Goal: Task Accomplishment & Management: Use online tool/utility

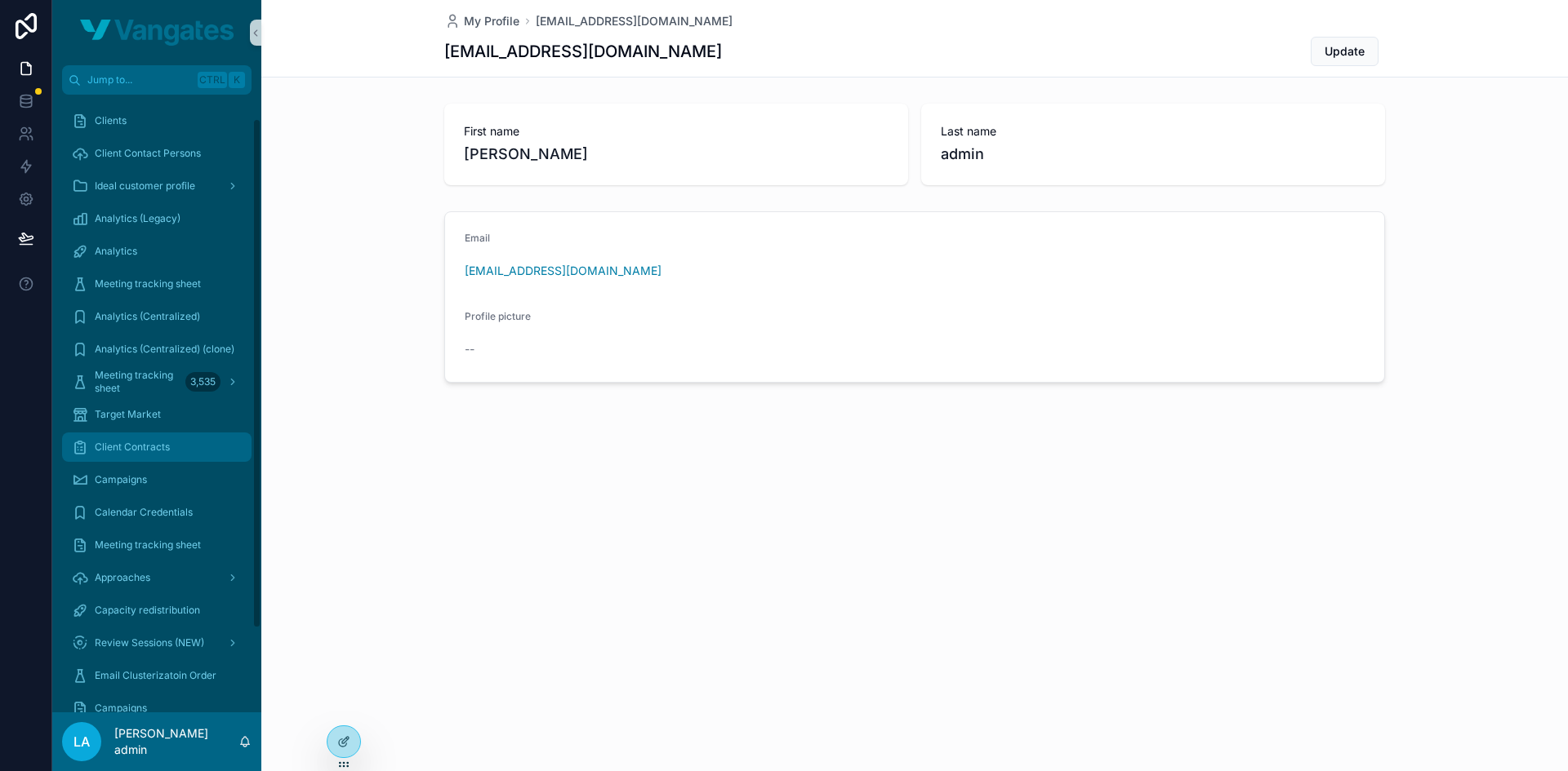
scroll to position [130, 0]
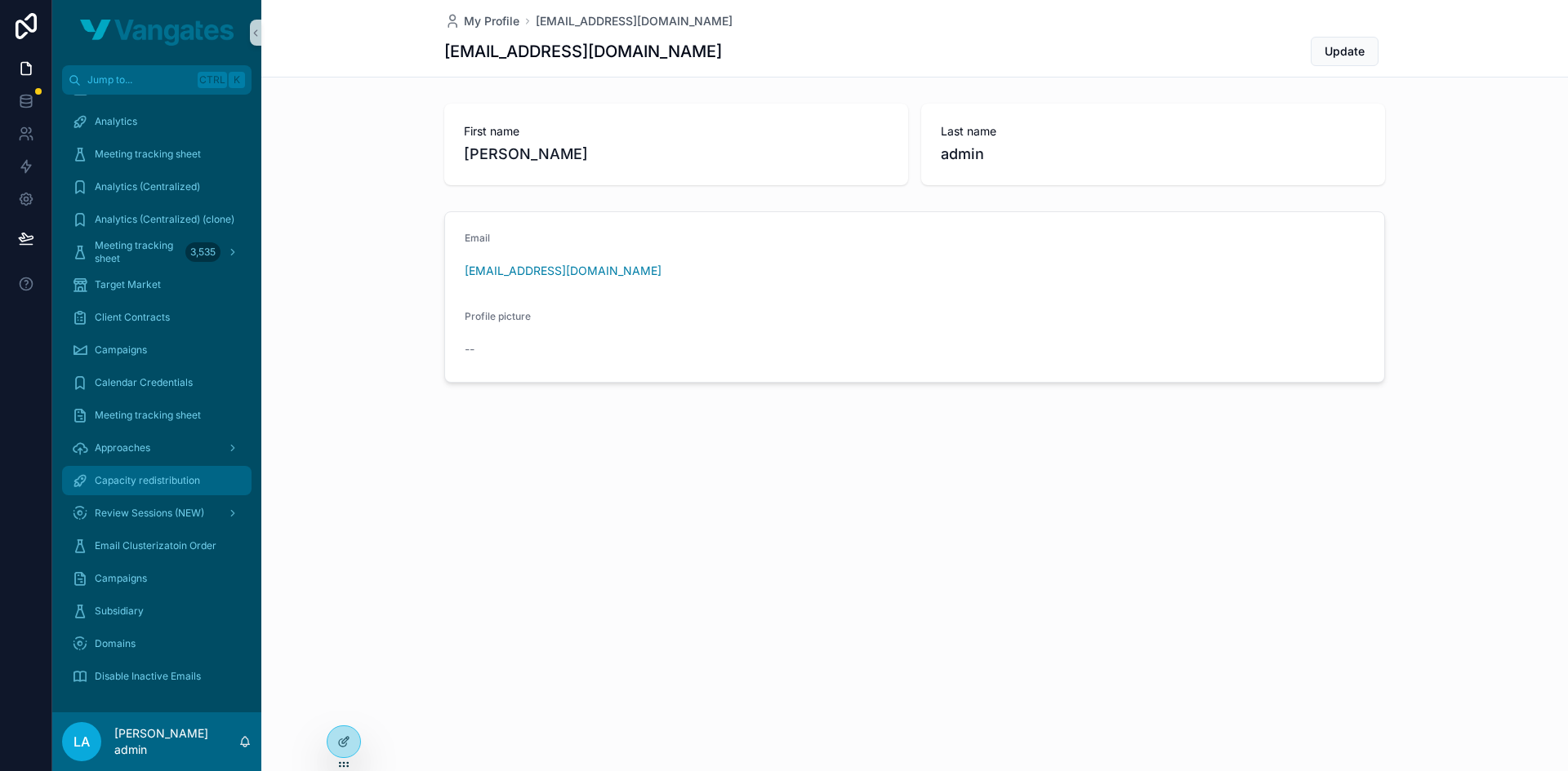
click at [133, 486] on span "Capacity redistribution" at bounding box center [147, 480] width 105 height 13
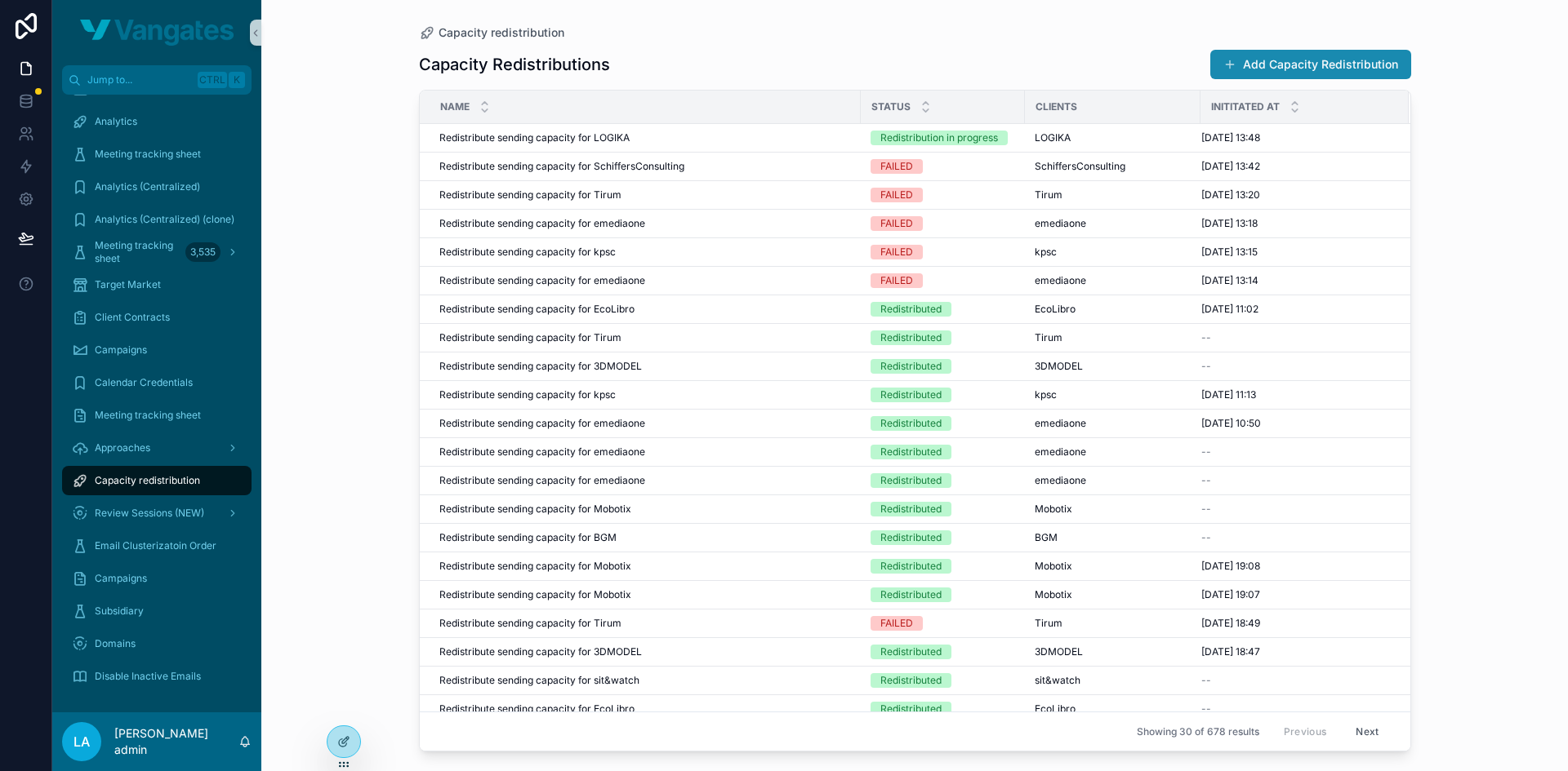
click at [1236, 62] on span "scrollable content" at bounding box center [1229, 64] width 13 height 13
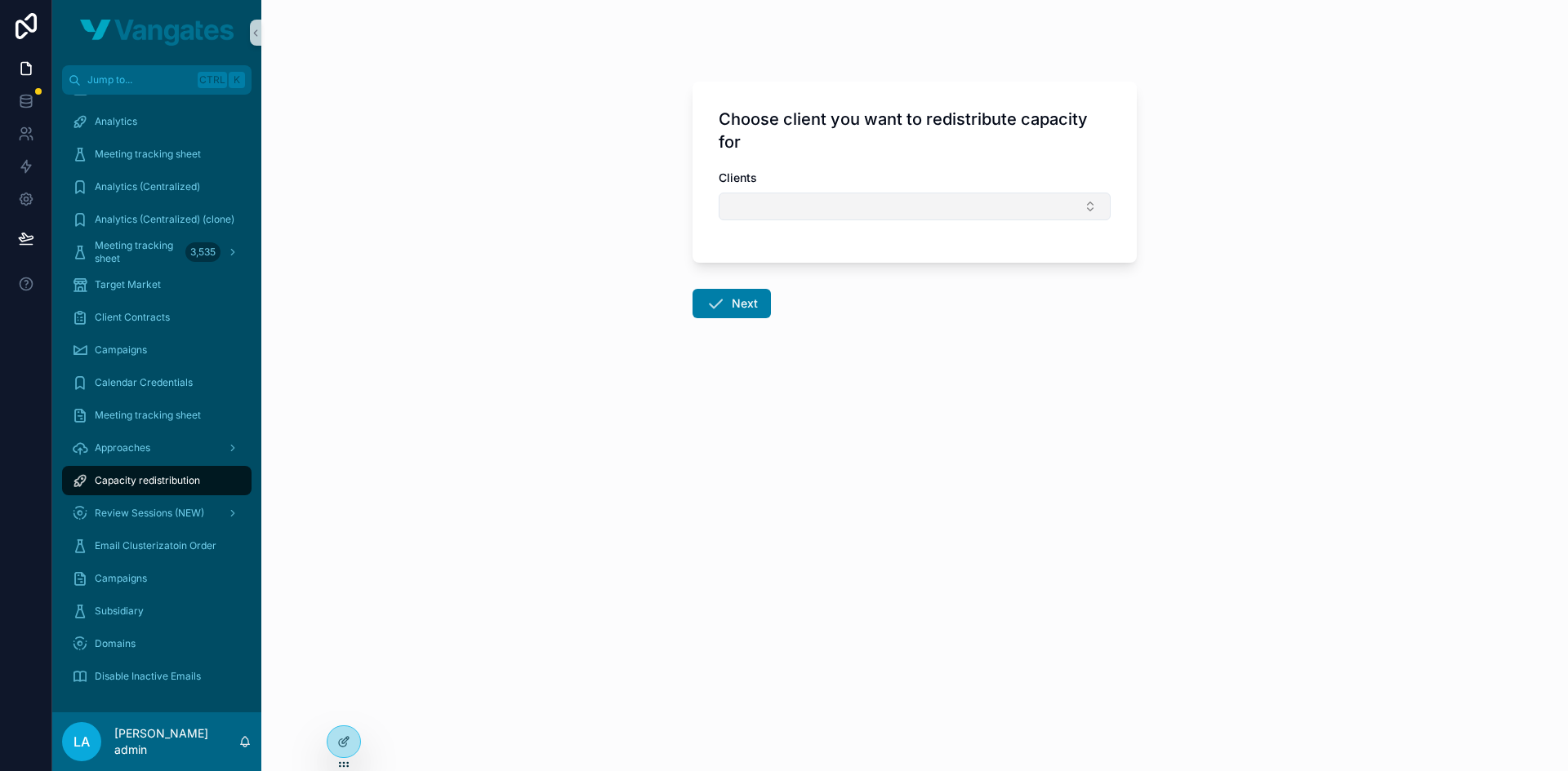
click at [813, 206] on button "Select Button" at bounding box center [915, 207] width 392 height 28
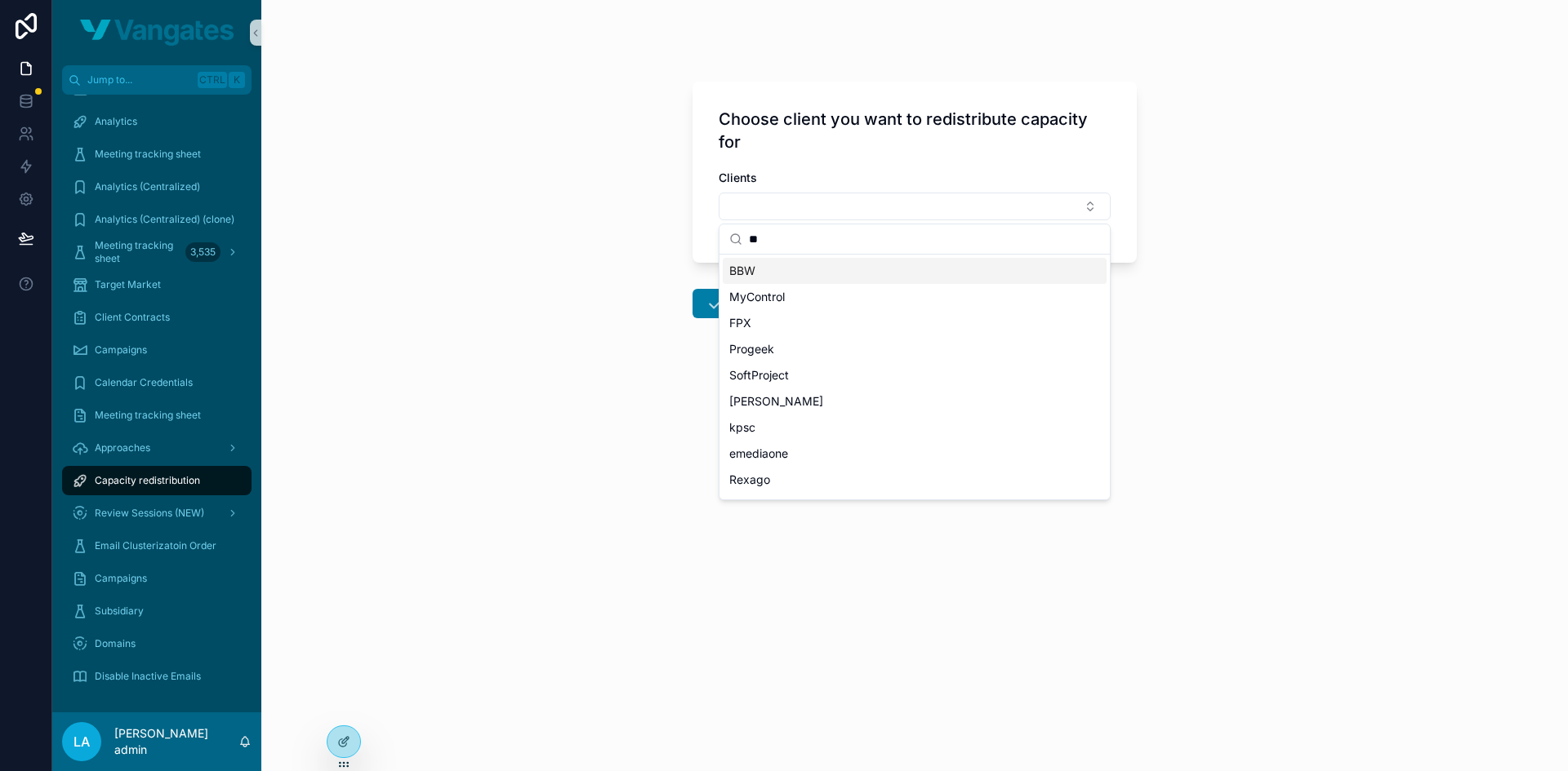
type input "***"
click at [743, 315] on button "Next" at bounding box center [731, 307] width 78 height 30
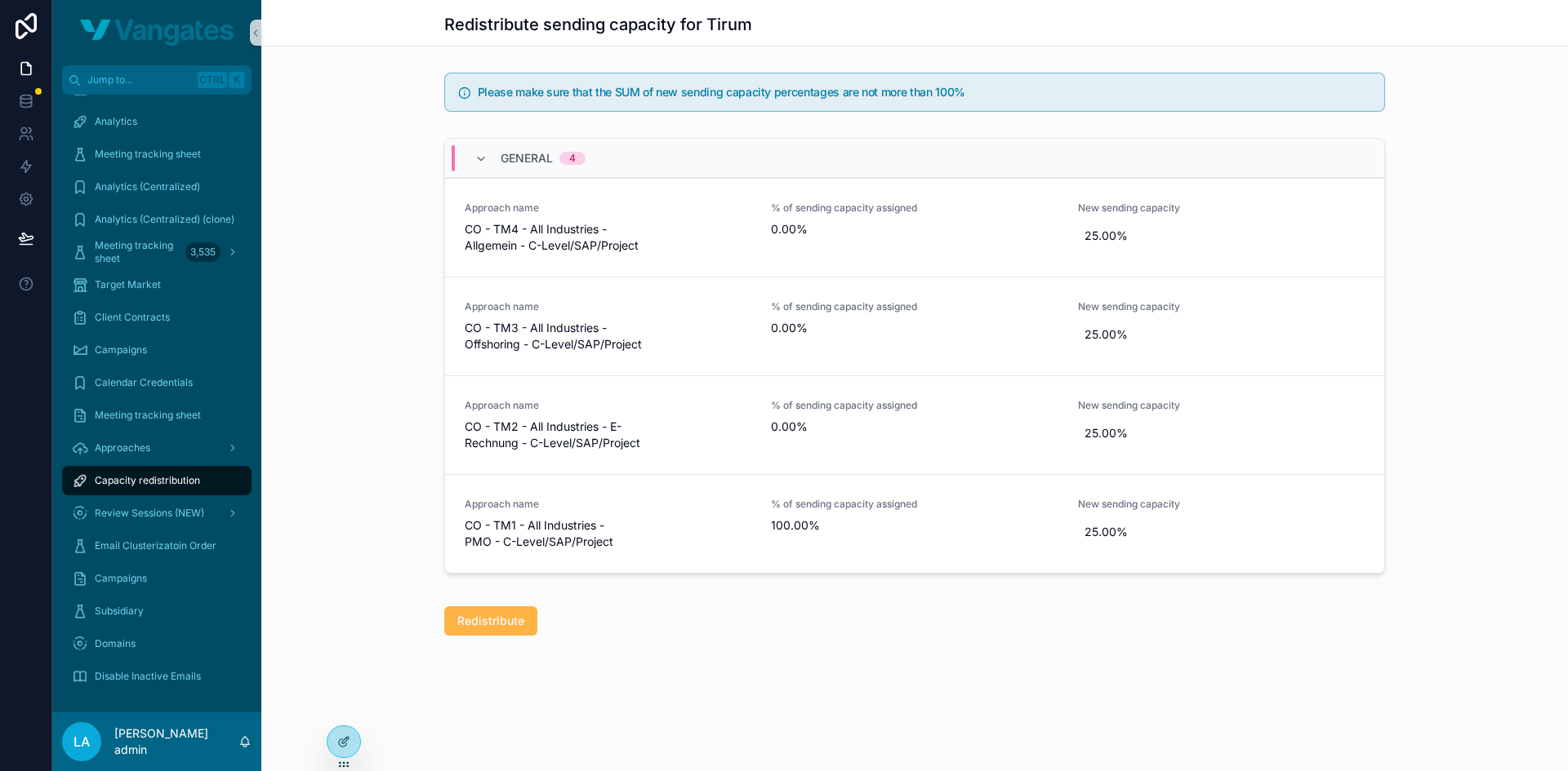
click at [483, 623] on span "Redistribute" at bounding box center [491, 621] width 67 height 16
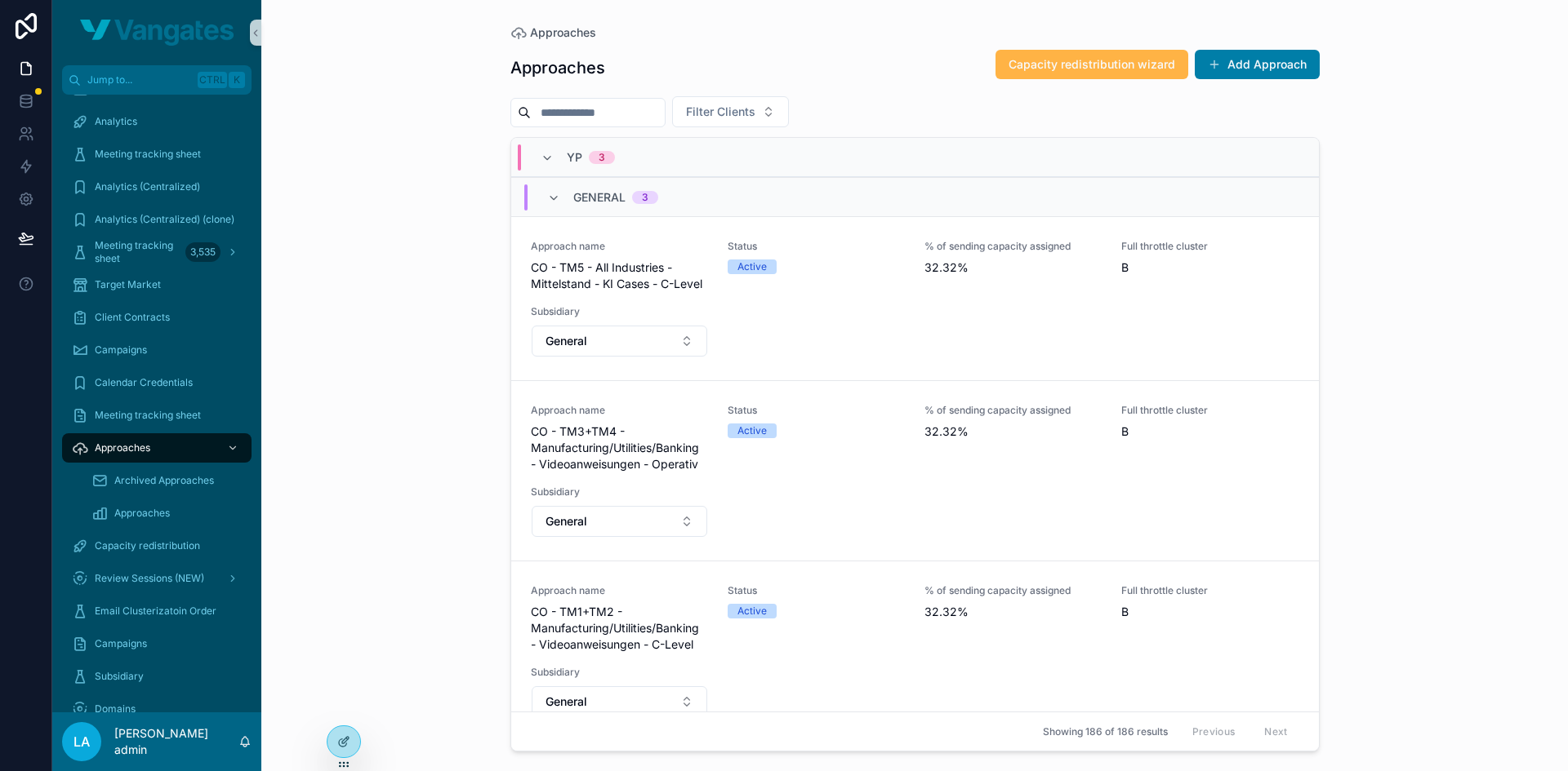
click at [1116, 59] on span "Capacity redistribution wizard" at bounding box center [1092, 64] width 166 height 16
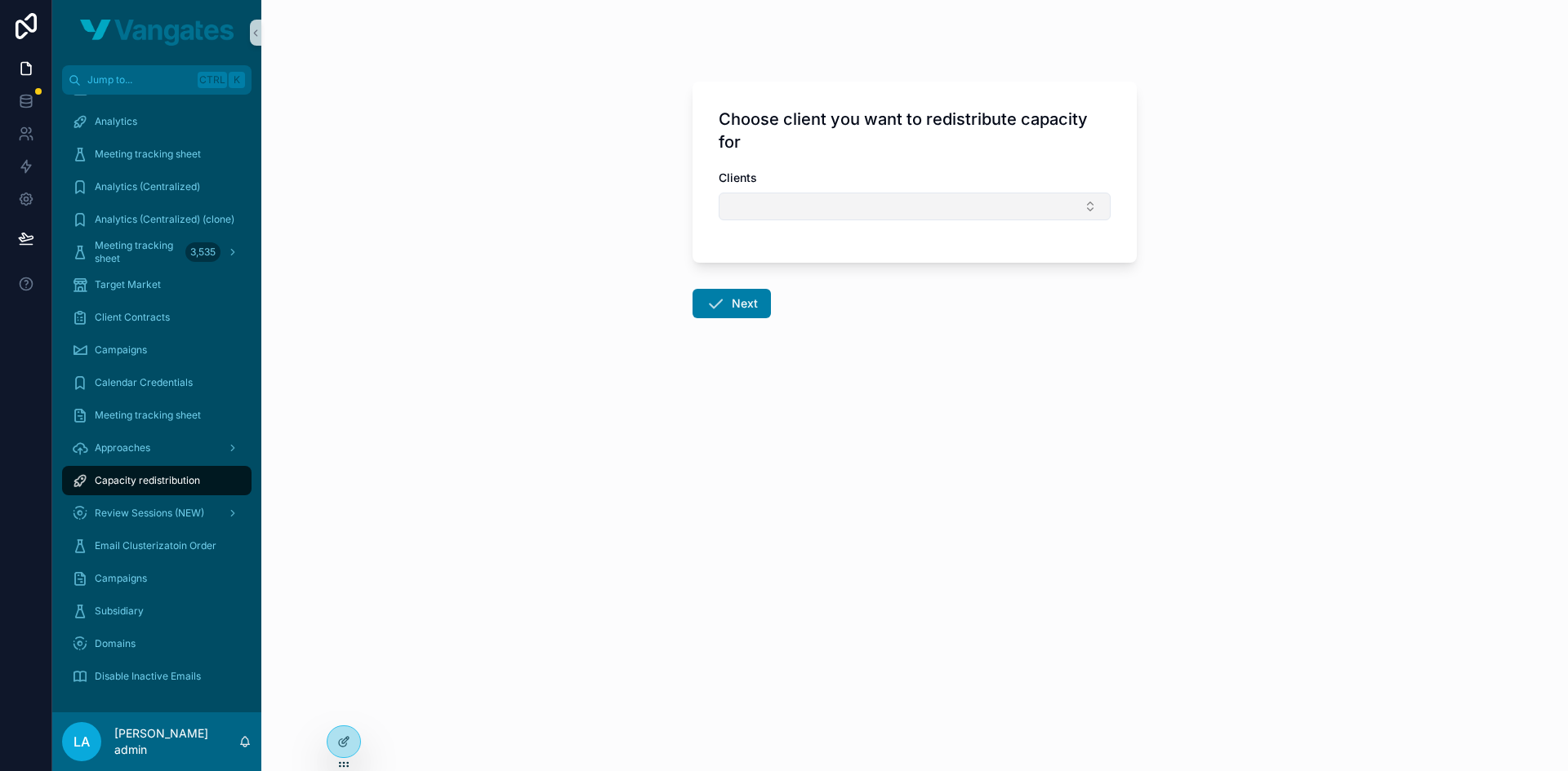
click at [967, 195] on button "Select Button" at bounding box center [915, 207] width 392 height 28
type input "***"
click at [792, 284] on div "LOGIKA" at bounding box center [915, 270] width 390 height 33
click at [746, 269] on span "LOGIKA" at bounding box center [750, 271] width 43 height 16
click at [733, 296] on button "Next" at bounding box center [731, 307] width 78 height 30
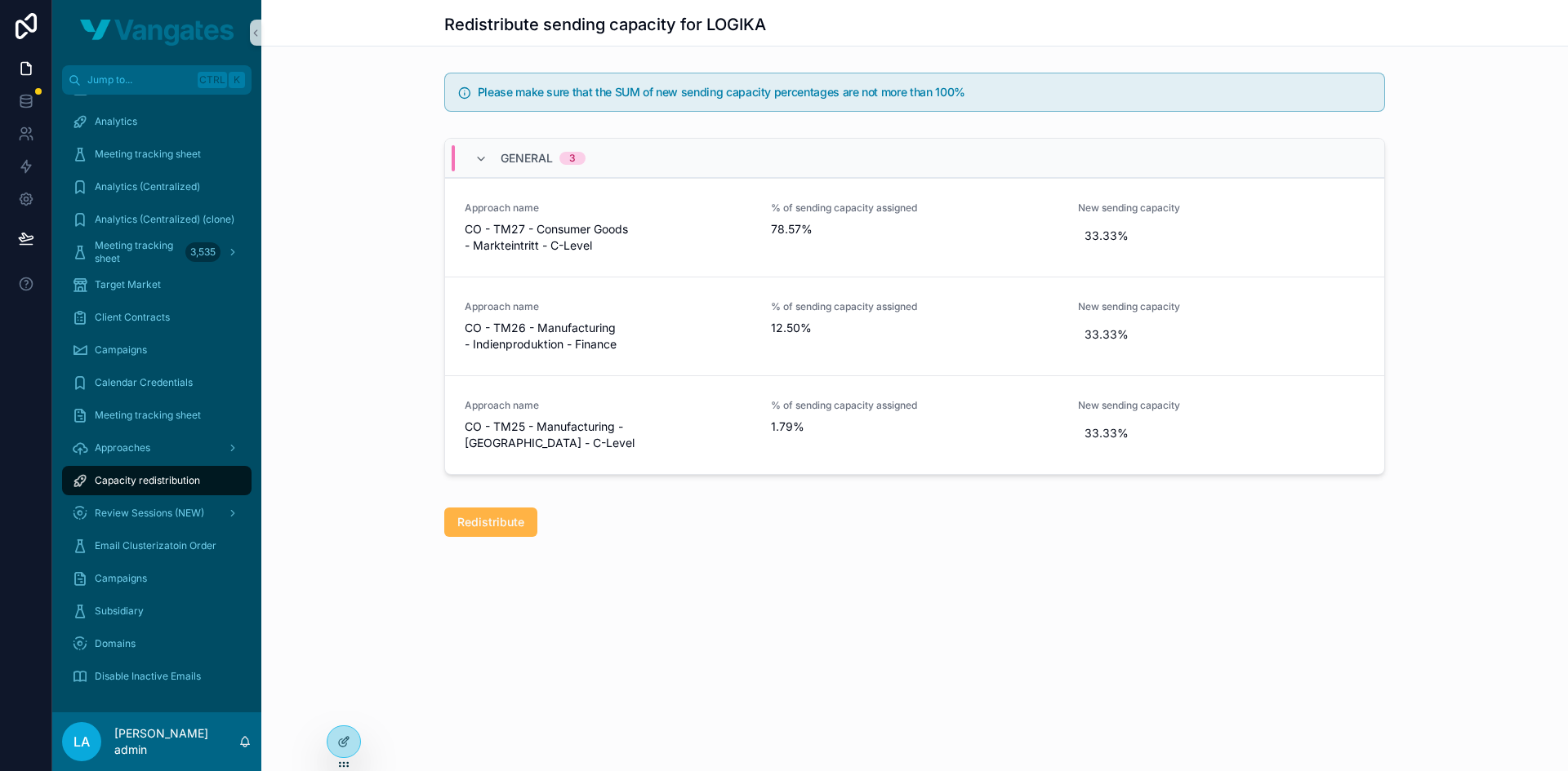
click at [481, 523] on span "Redistribute" at bounding box center [491, 523] width 67 height 16
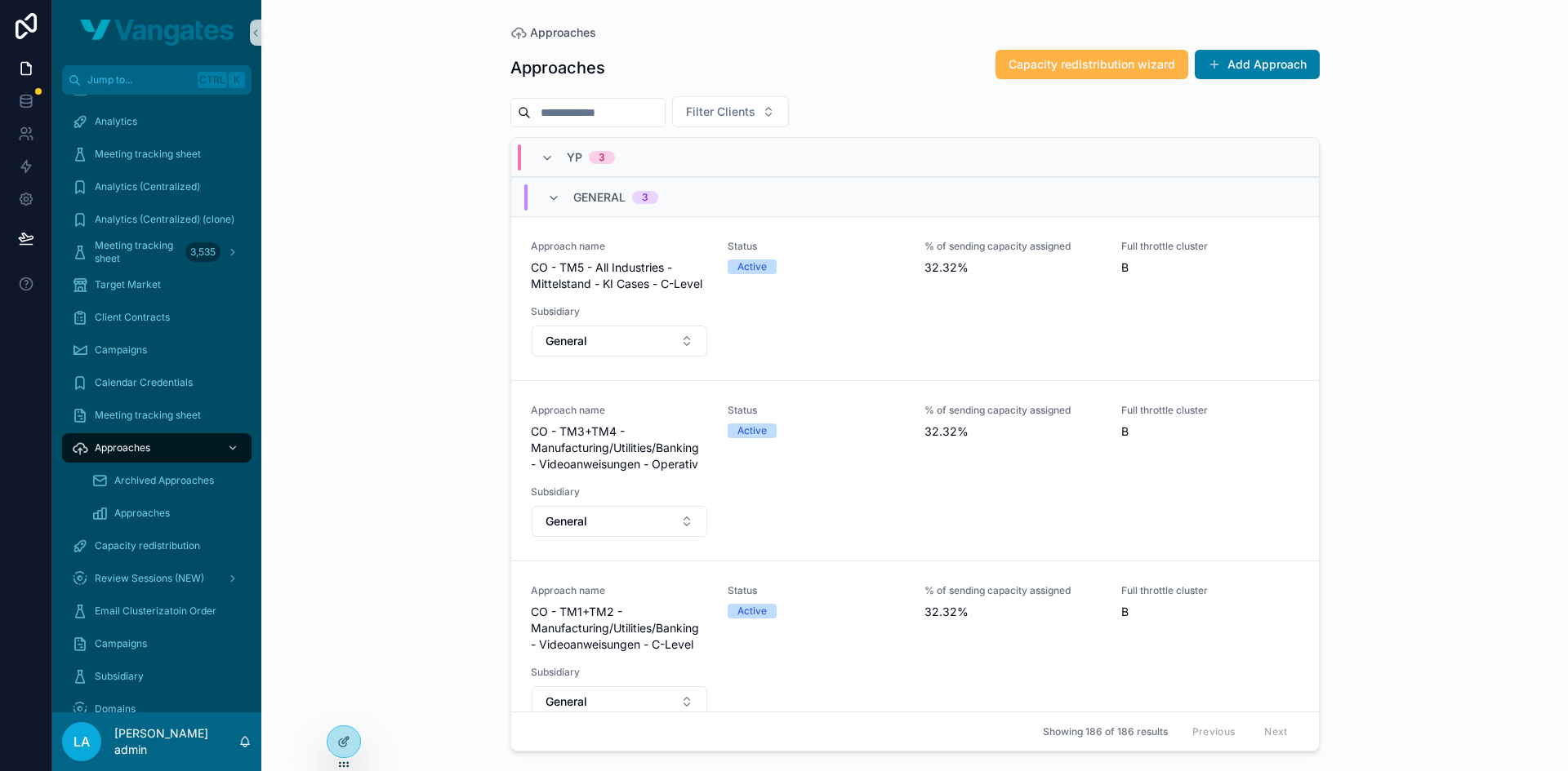
click at [1051, 70] on span "Capacity redistribution wizard" at bounding box center [1092, 64] width 166 height 16
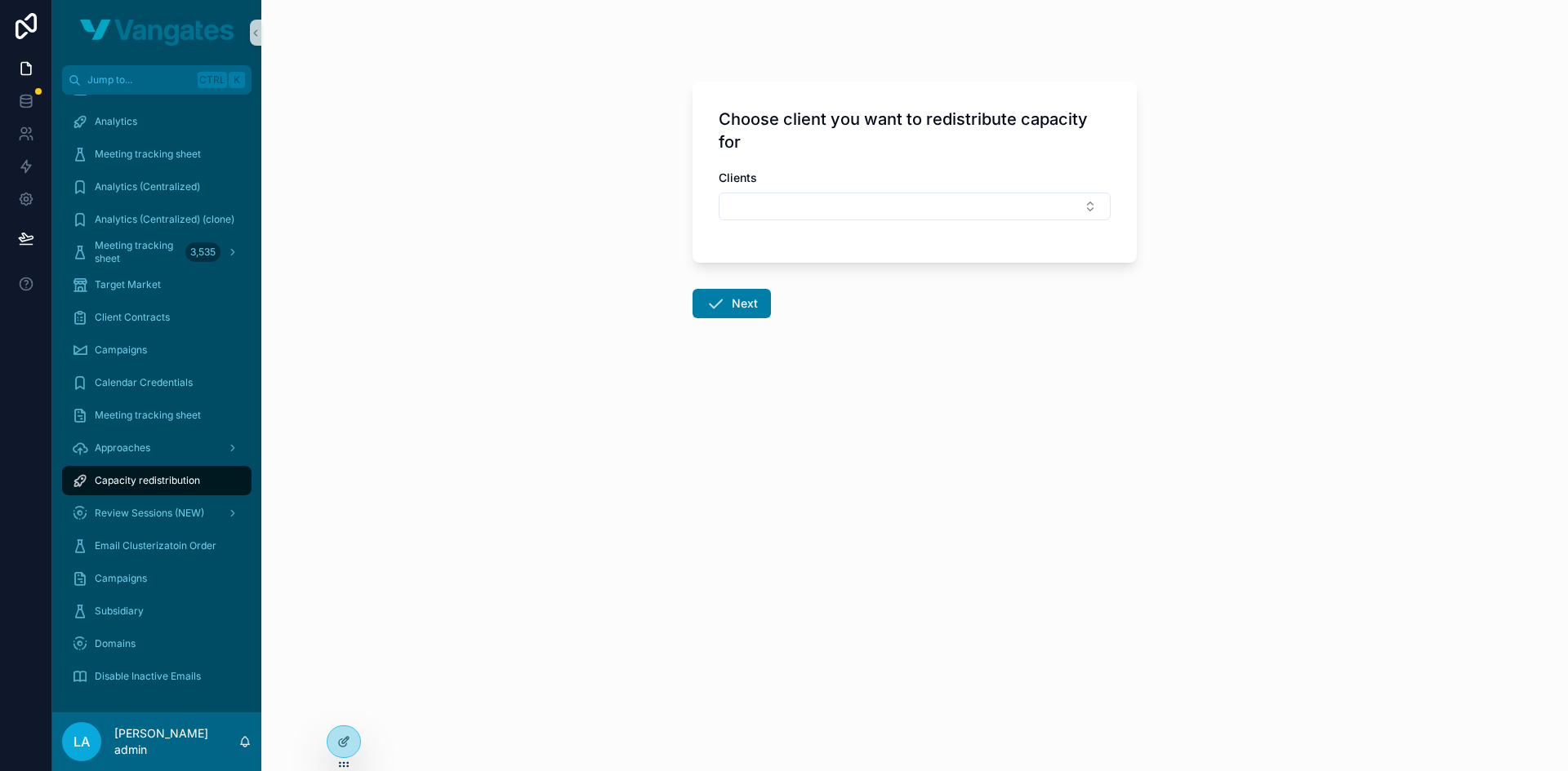
click at [878, 189] on div "Clients" at bounding box center [915, 195] width 392 height 50
click at [862, 214] on button "Select Button" at bounding box center [915, 207] width 392 height 28
type input "*"
type input "****"
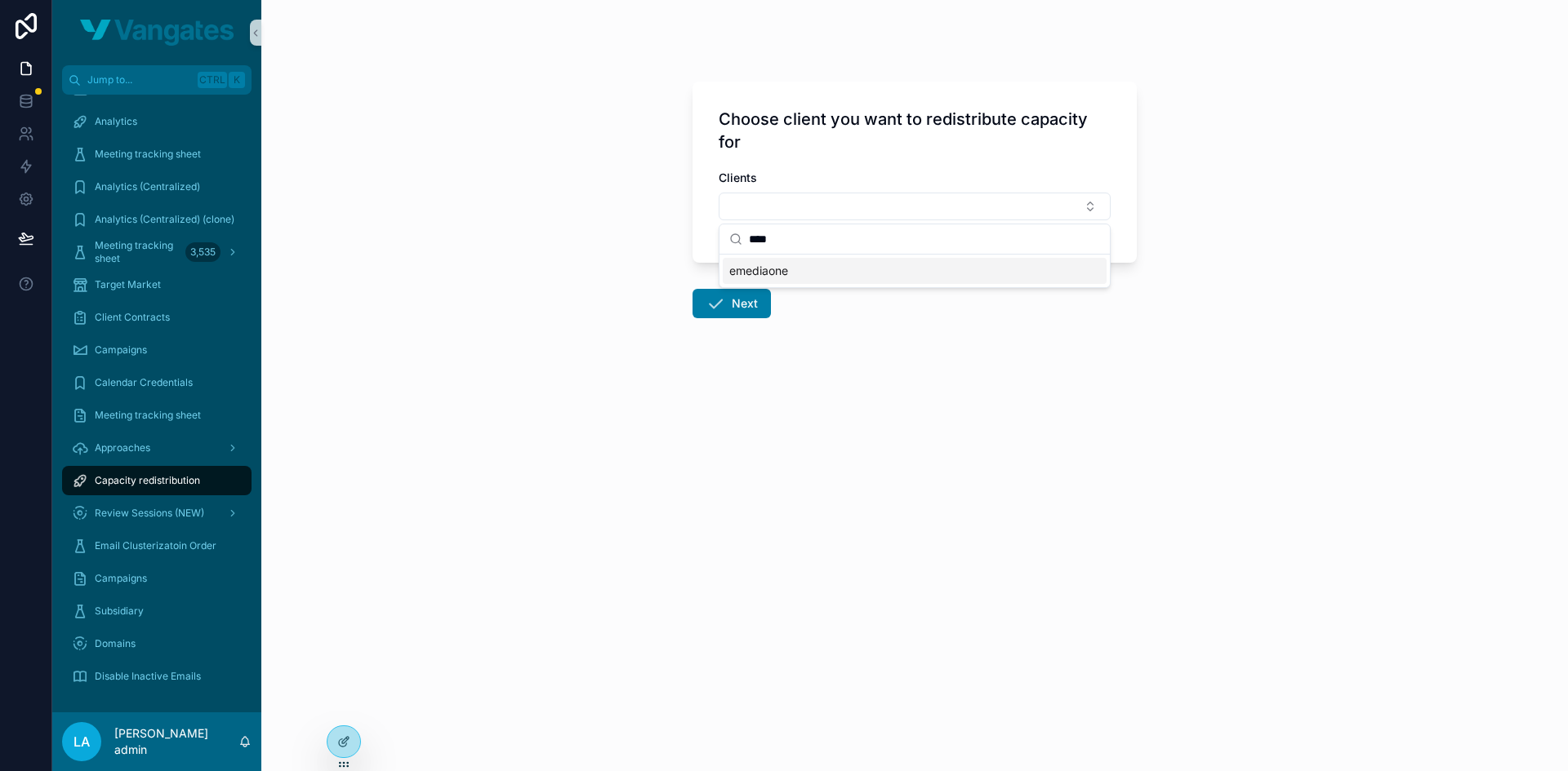
click at [831, 272] on div "emediaone" at bounding box center [915, 271] width 384 height 26
click at [725, 295] on button "Next" at bounding box center [731, 307] width 78 height 30
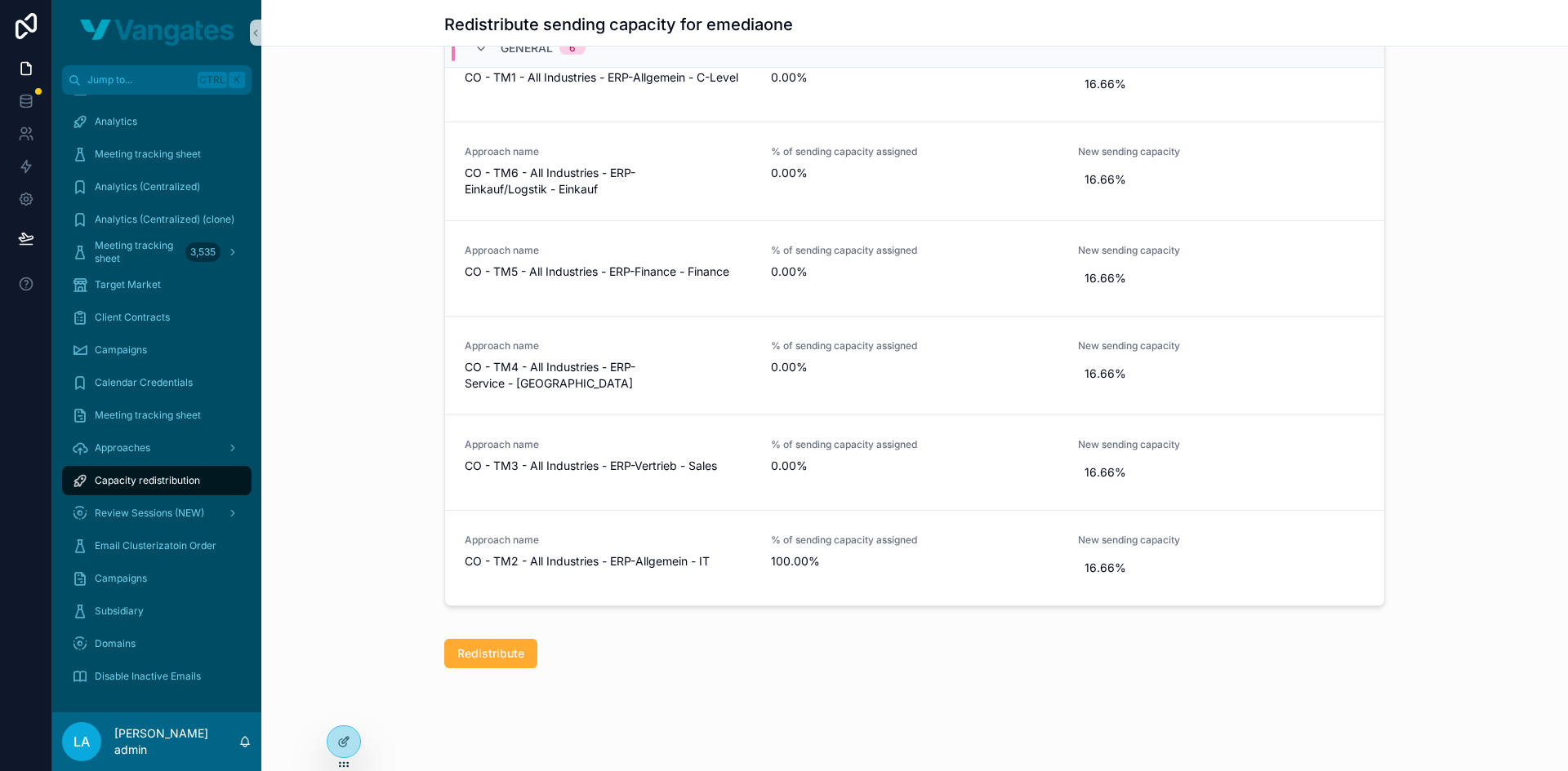
scroll to position [119, 0]
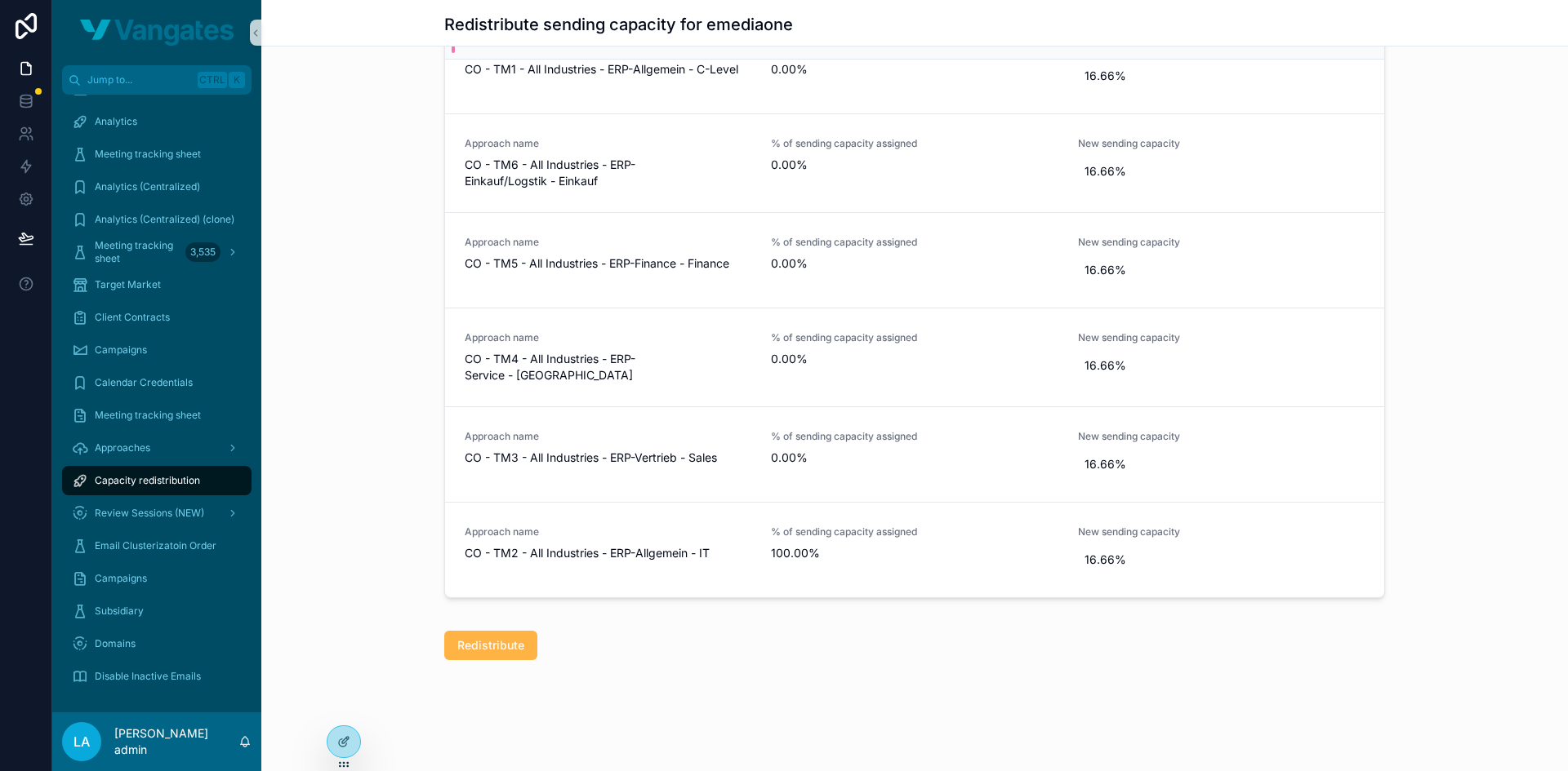
click at [463, 649] on span "Redistribute" at bounding box center [491, 645] width 67 height 16
